Goal: Task Accomplishment & Management: Use online tool/utility

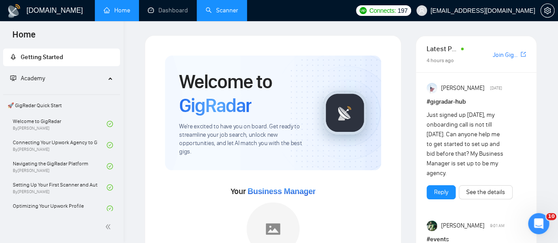
click at [219, 9] on link "Scanner" at bounding box center [221, 10] width 33 height 7
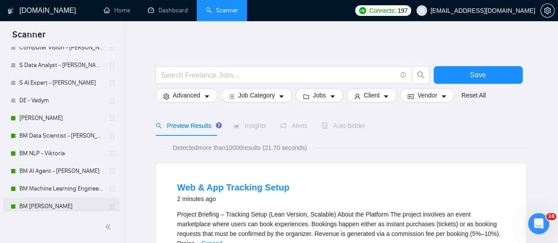
scroll to position [88, 0]
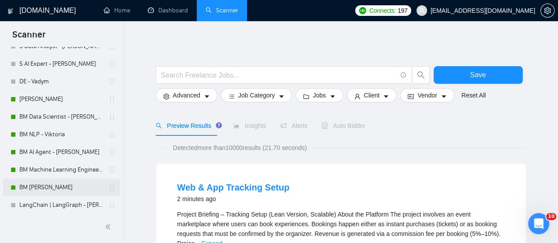
click at [64, 186] on link "BM [PERSON_NAME]" at bounding box center [61, 187] width 84 height 18
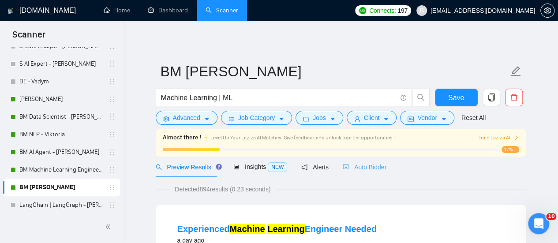
click at [369, 173] on div "Auto Bidder" at bounding box center [364, 166] width 44 height 21
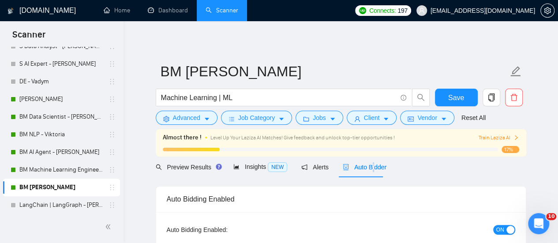
click at [364, 172] on div "Auto Bidder" at bounding box center [364, 166] width 44 height 21
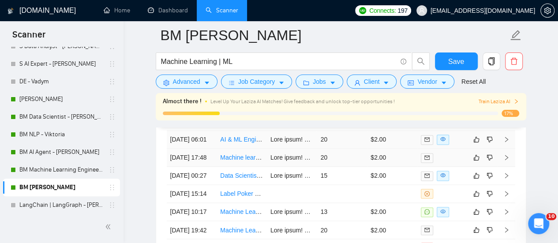
scroll to position [2292, 0]
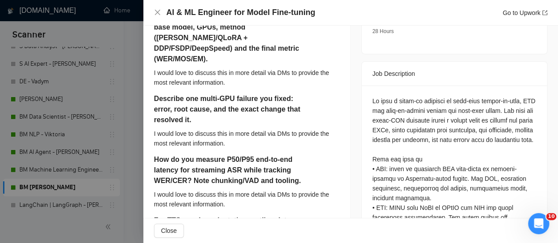
scroll to position [441, 0]
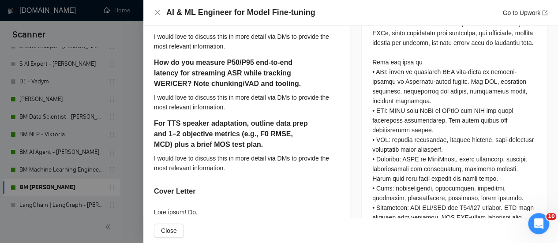
click at [355, 11] on div "AI & ML Engineer for Model Fine-tuning Go to Upwork" at bounding box center [356, 12] width 381 height 11
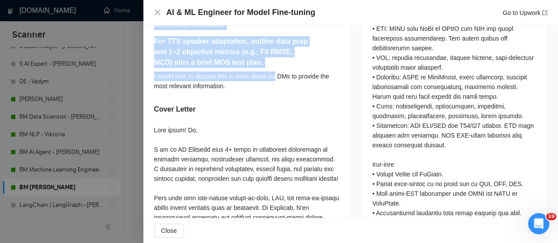
scroll to position [529, 0]
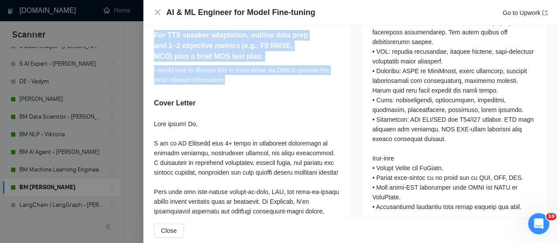
drag, startPoint x: 150, startPoint y: 63, endPoint x: 273, endPoint y: 80, distance: 124.5
click at [273, 80] on div "Link a recent fine-tune you led (STT/LLM/TTS): base model, GPUs, method ([PERSO…" at bounding box center [246, 110] width 207 height 589
copy div "Link a recent fine-tune you led (STT/LLM/TTS): base model, GPUs, method ([PERSO…"
